Goal: Information Seeking & Learning: Learn about a topic

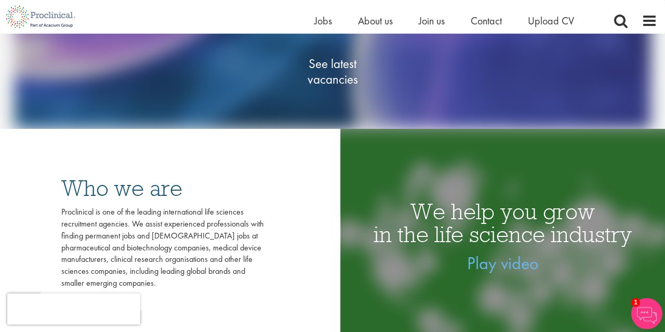
scroll to position [90, 0]
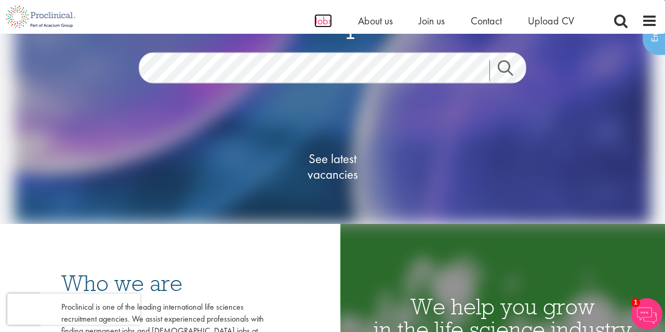
click at [326, 19] on span "Jobs" at bounding box center [324, 21] width 18 height 14
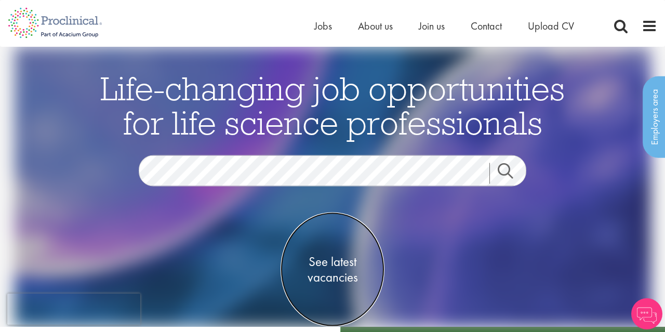
click at [343, 273] on span "See latest vacancies" at bounding box center [333, 269] width 104 height 31
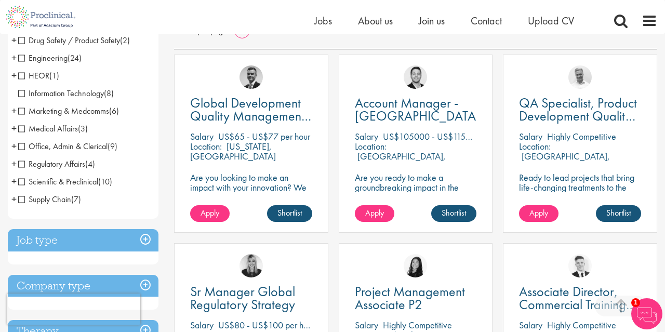
scroll to position [270, 0]
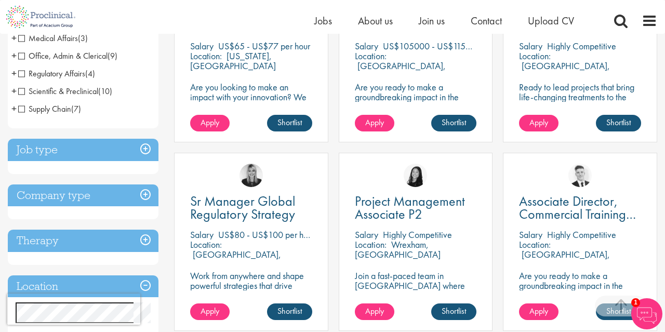
click at [144, 161] on h3 "Job type" at bounding box center [83, 150] width 151 height 22
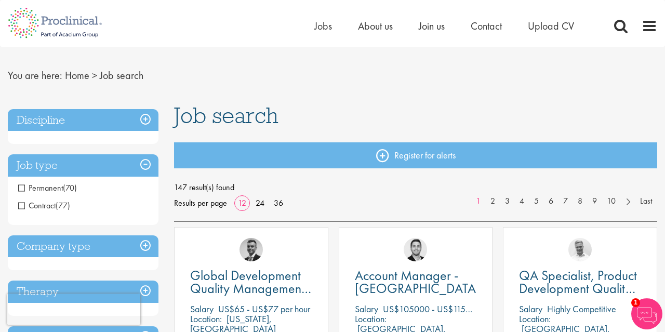
scroll to position [0, 0]
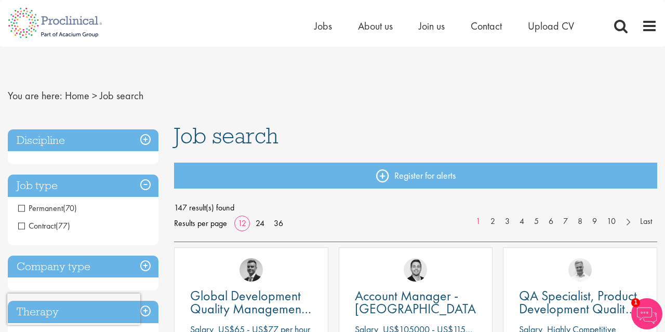
click at [145, 264] on h3 "Company type" at bounding box center [83, 267] width 151 height 22
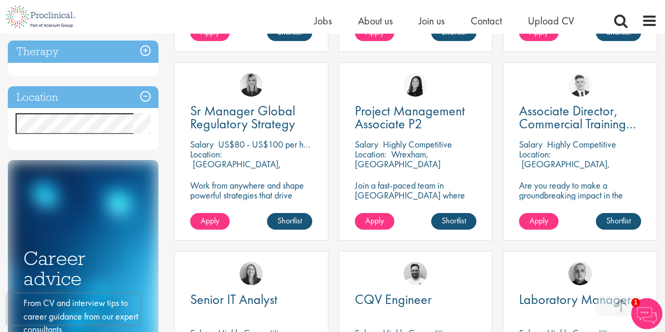
scroll to position [360, 0]
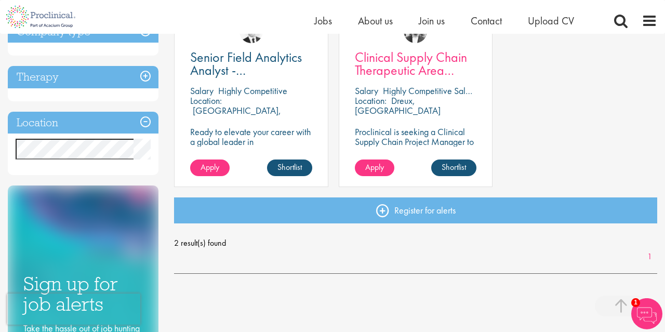
scroll to position [180, 0]
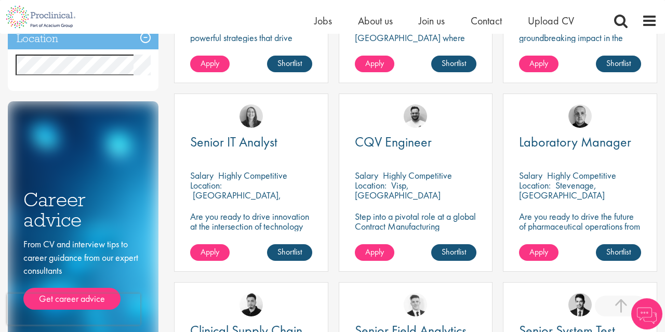
scroll to position [541, 0]
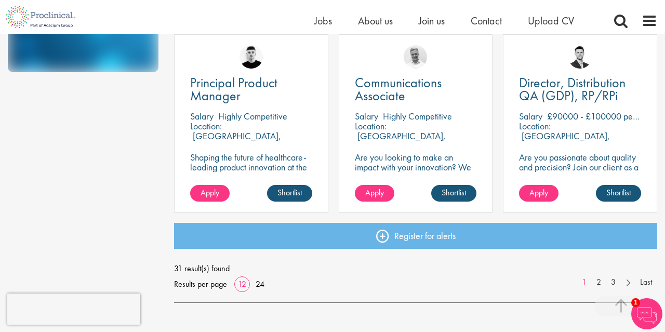
scroll to position [811, 0]
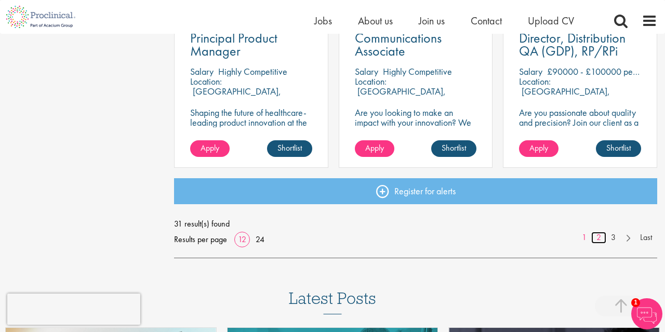
click at [602, 239] on link "2" at bounding box center [599, 238] width 15 height 12
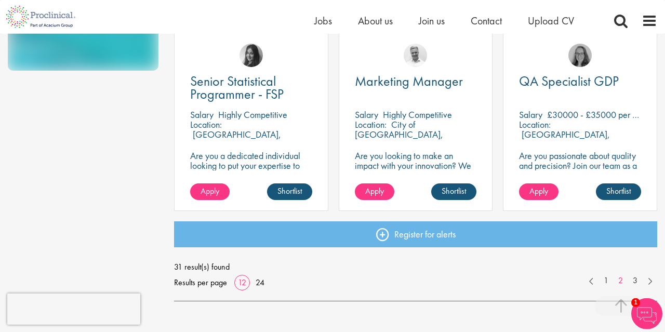
scroll to position [811, 0]
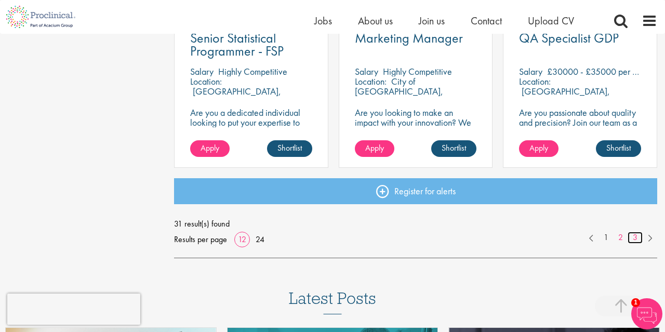
click at [637, 239] on link "3" at bounding box center [635, 238] width 15 height 12
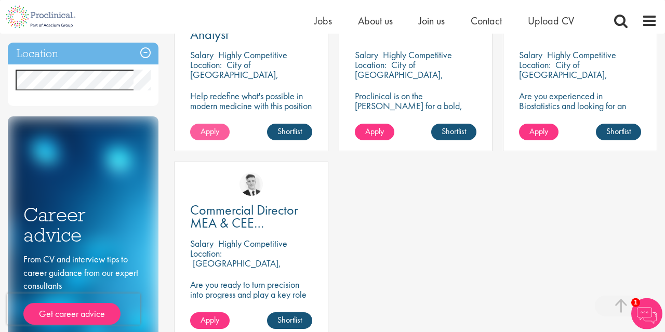
scroll to position [450, 0]
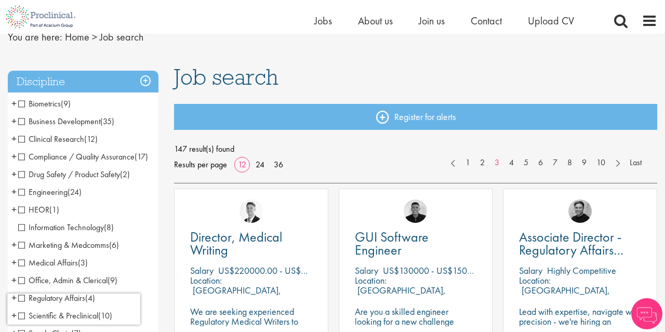
scroll to position [90, 0]
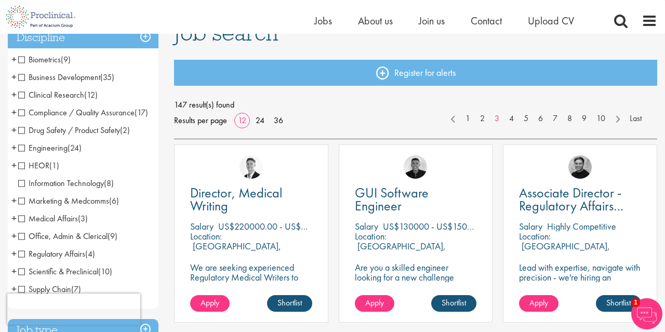
click at [22, 97] on span "Clinical Research" at bounding box center [51, 94] width 66 height 11
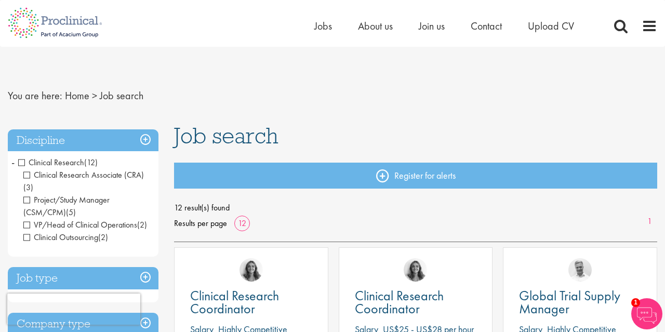
click at [24, 163] on span "Clinical Research" at bounding box center [51, 162] width 66 height 11
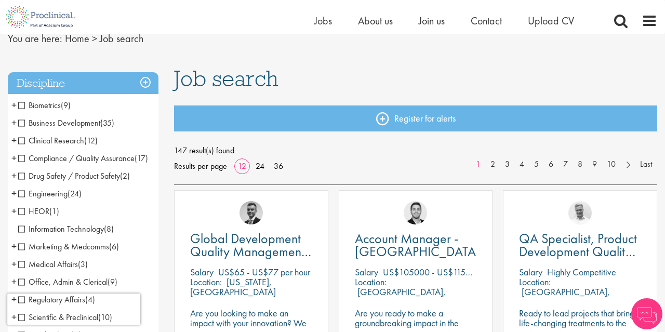
scroll to position [90, 0]
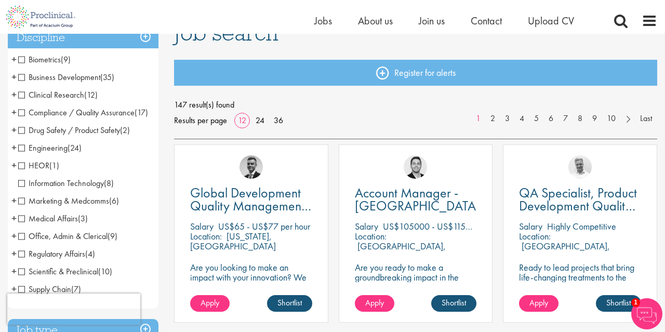
click at [19, 153] on span "Engineering" at bounding box center [42, 147] width 49 height 11
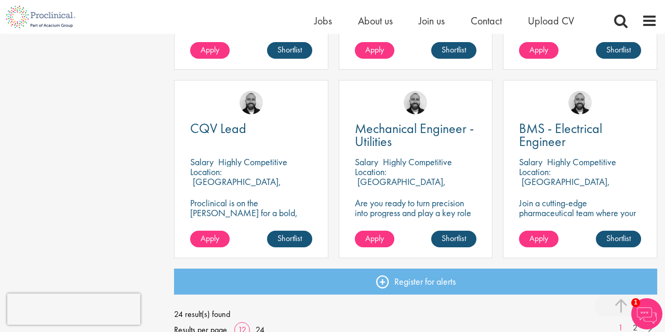
scroll to position [811, 0]
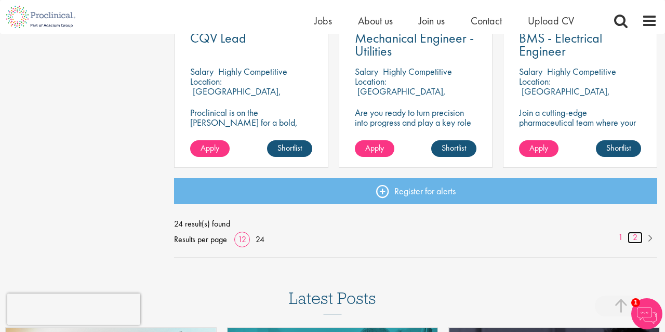
click at [635, 234] on link "2" at bounding box center [635, 238] width 15 height 12
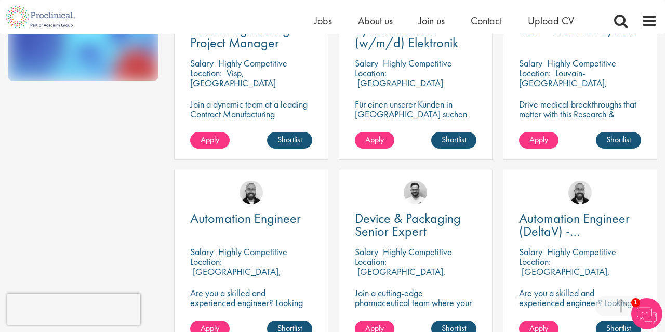
scroll to position [721, 0]
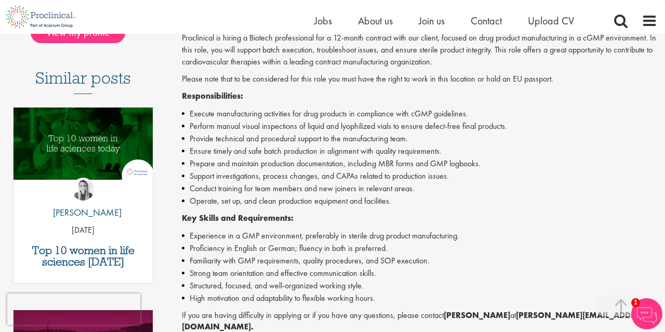
scroll to position [180, 0]
